Goal: Task Accomplishment & Management: Use online tool/utility

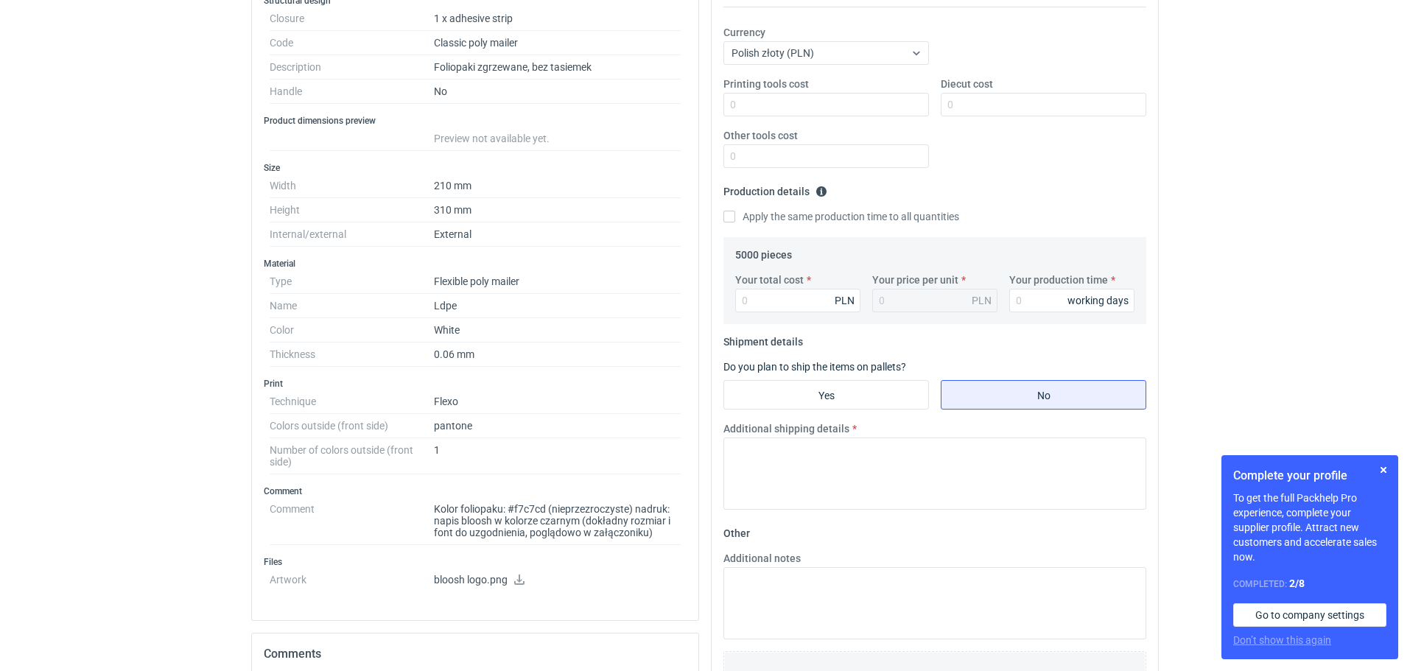
scroll to position [283, 0]
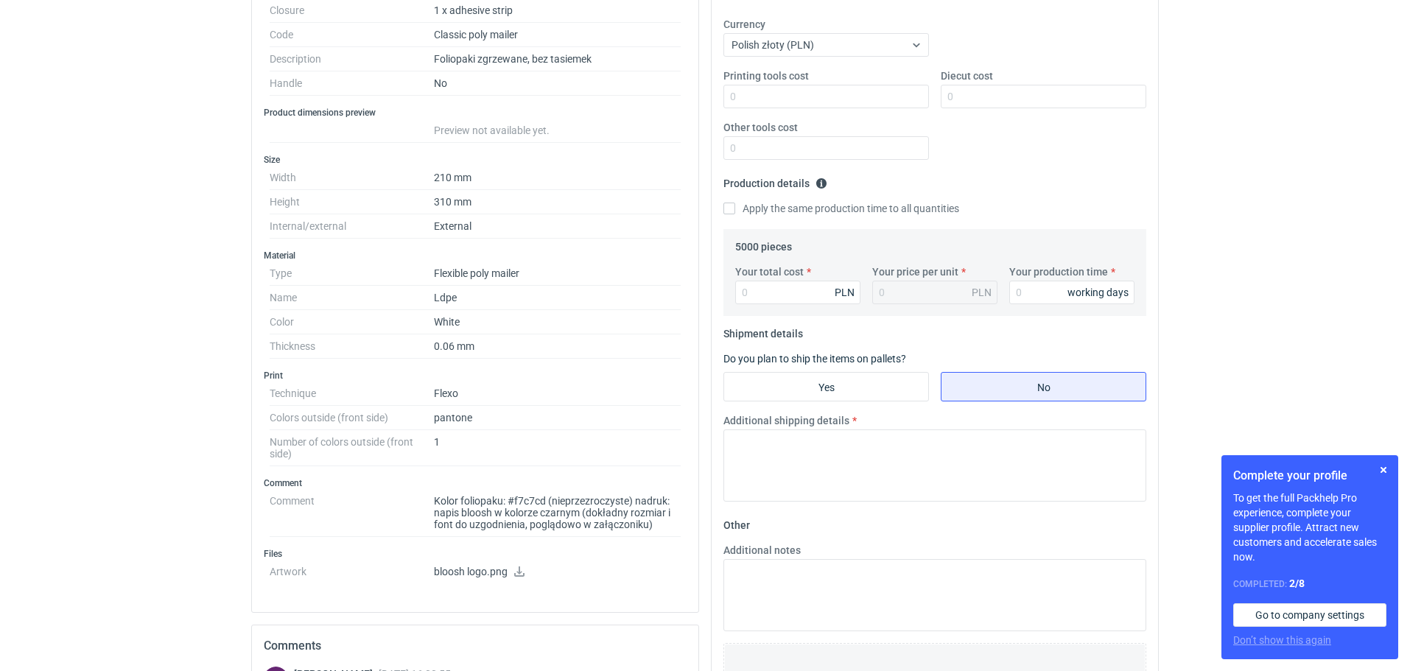
click at [520, 575] on icon at bounding box center [519, 572] width 10 height 10
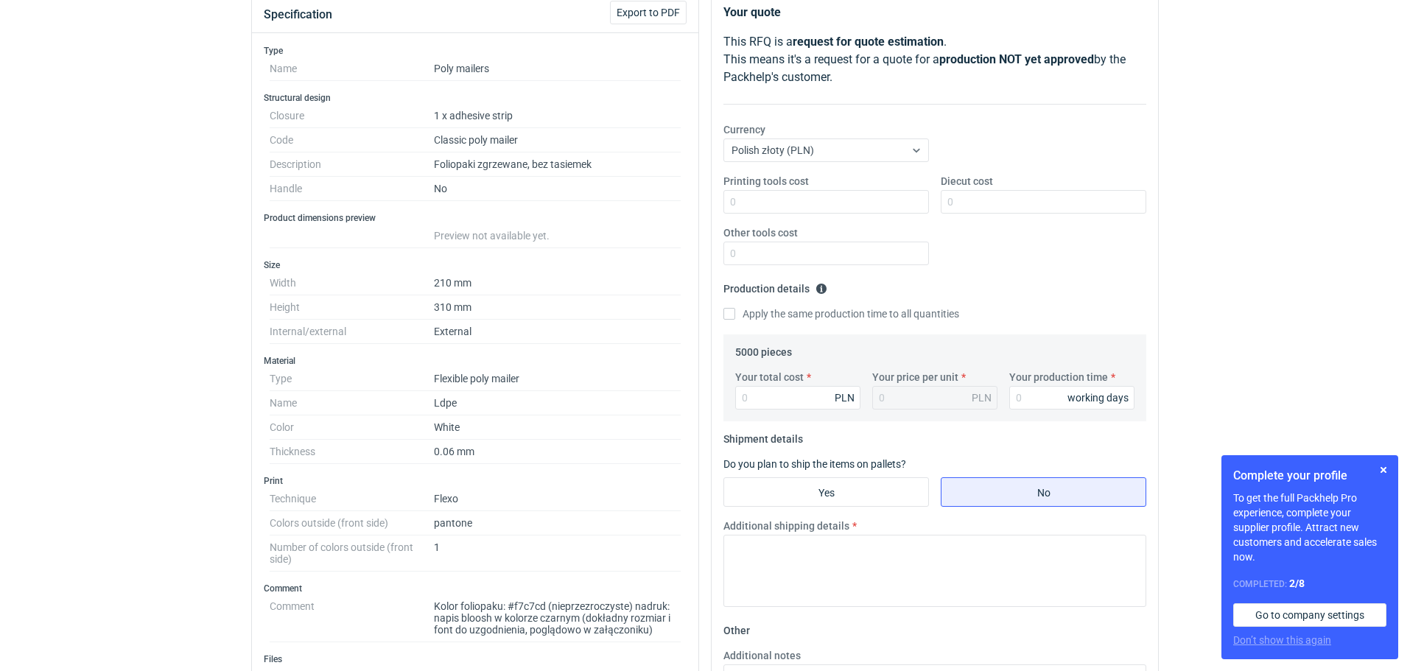
scroll to position [0, 0]
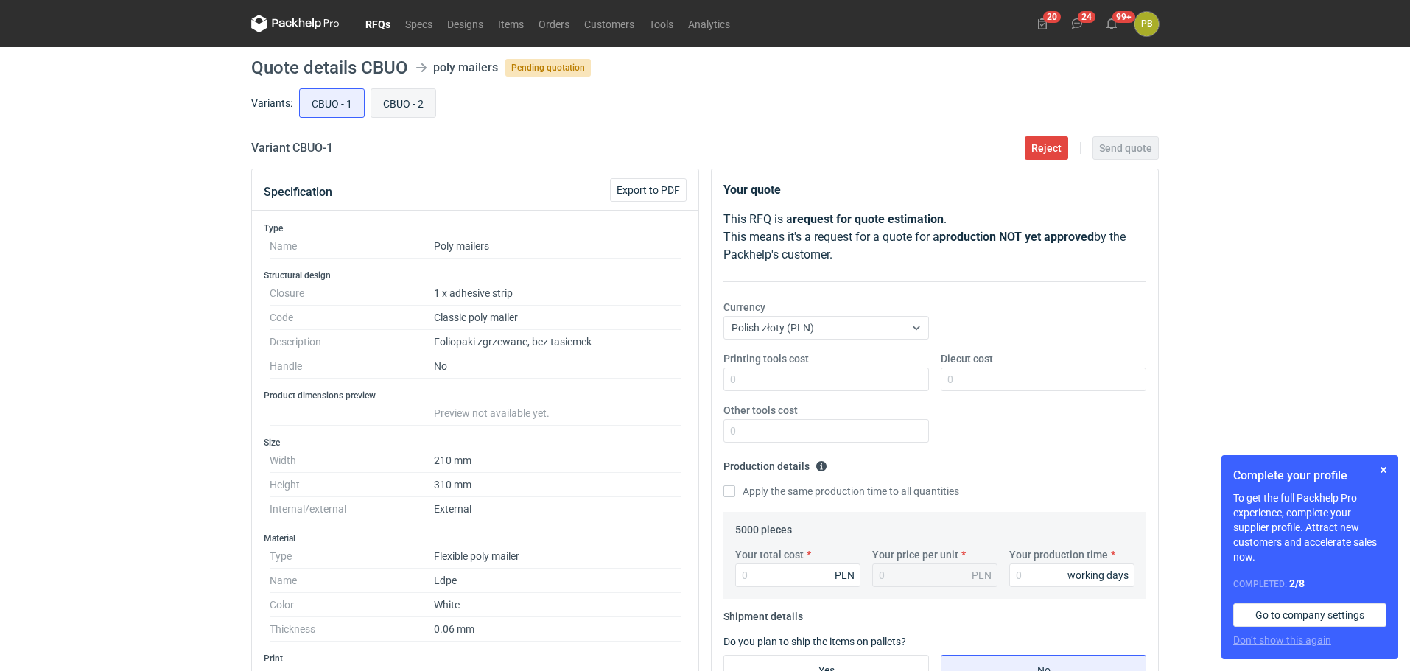
click at [407, 102] on input "CBUO - 2" at bounding box center [403, 103] width 64 height 28
radio input "true"
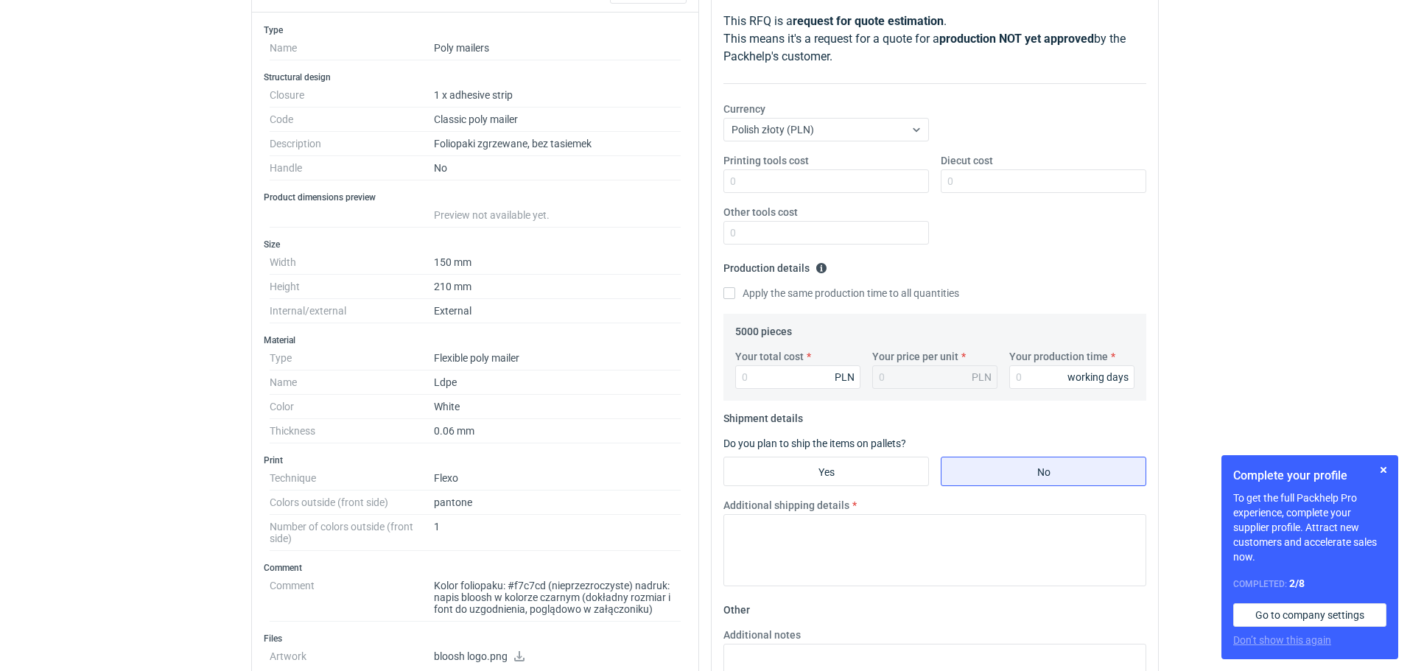
scroll to position [197, 0]
drag, startPoint x: 1409, startPoint y: 284, endPoint x: 1407, endPoint y: 207, distance: 77.4
click at [1407, 207] on div "RFQs Specs Designs Items Orders Customers Tools Analytics 20 24 99+ PB [PERSON_…" at bounding box center [705, 138] width 1410 height 671
click at [1358, 245] on div "RFQs Specs Designs Items Orders Customers Tools Analytics 20 24 99+ PB [PERSON_…" at bounding box center [705, 138] width 1410 height 671
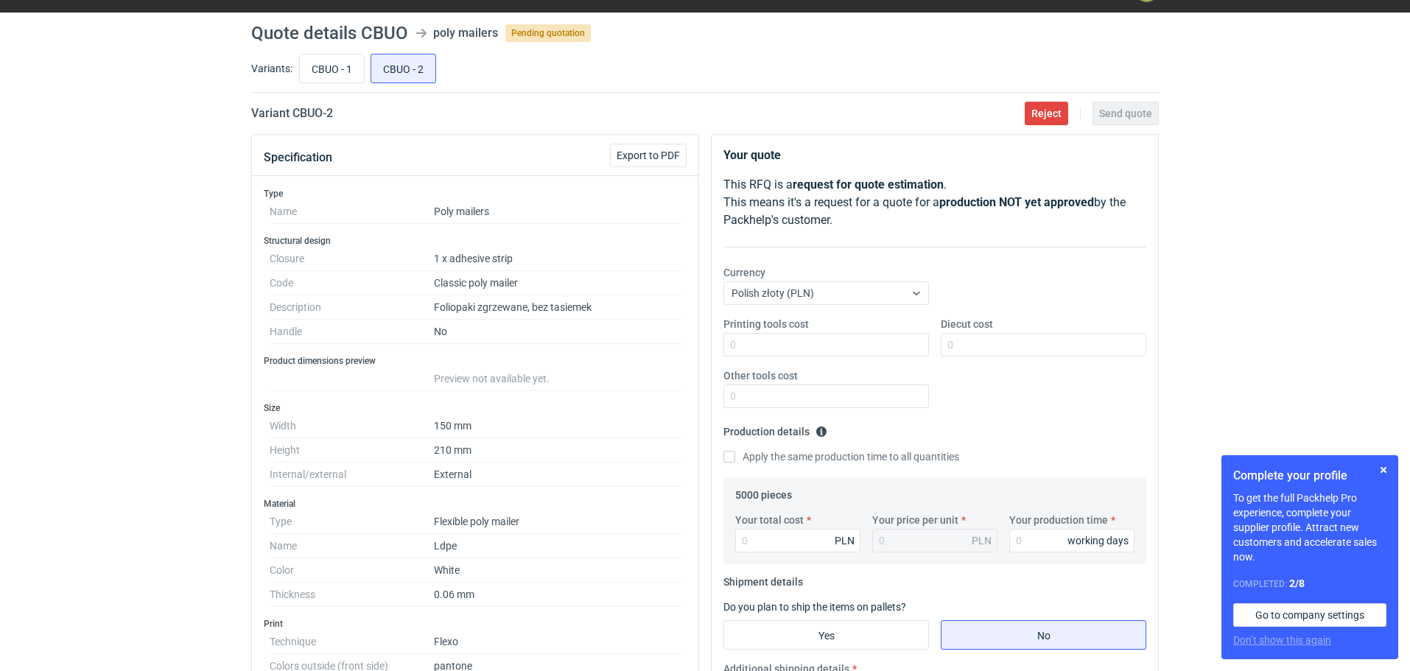
scroll to position [0, 0]
